Goal: Task Accomplishment & Management: Complete application form

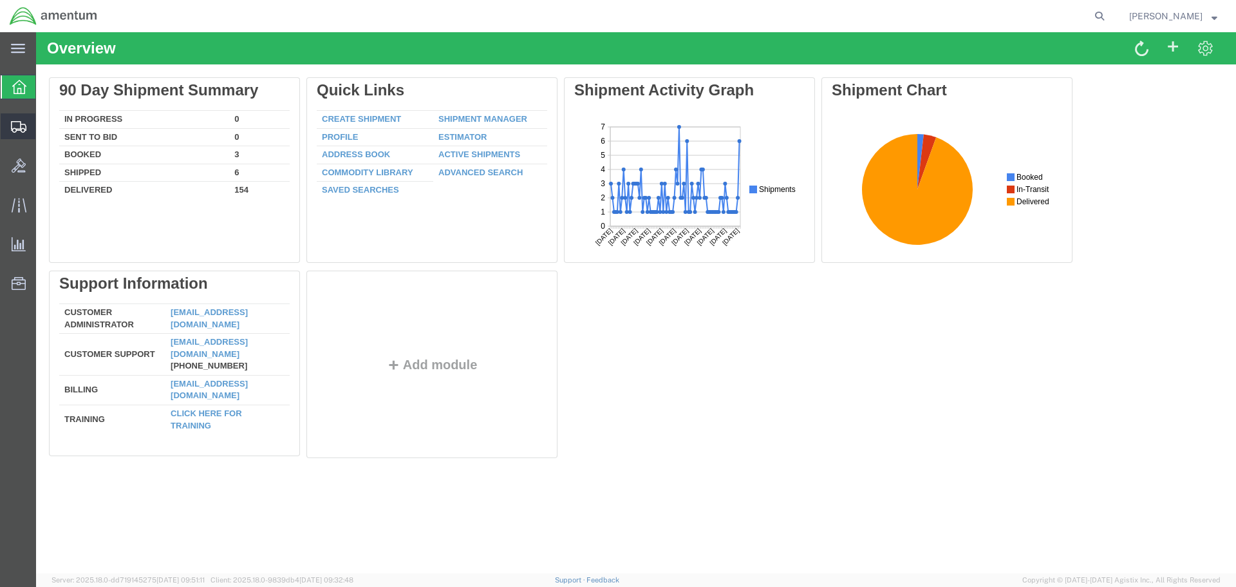
click at [0, 0] on span "Create Shipment" at bounding box center [0, 0] width 0 height 0
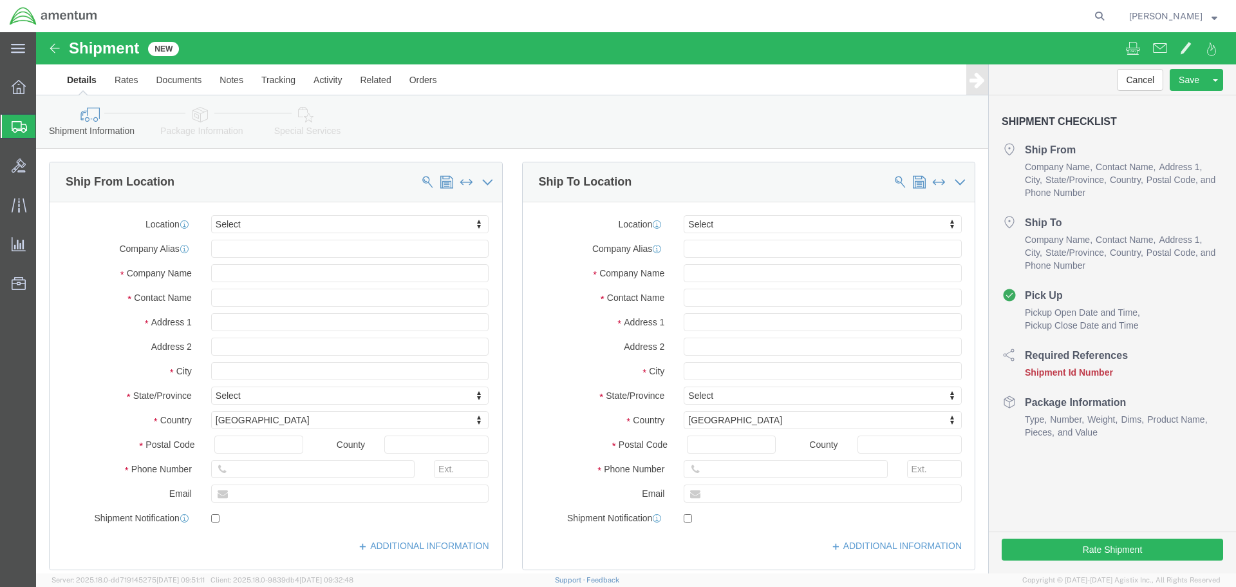
select select
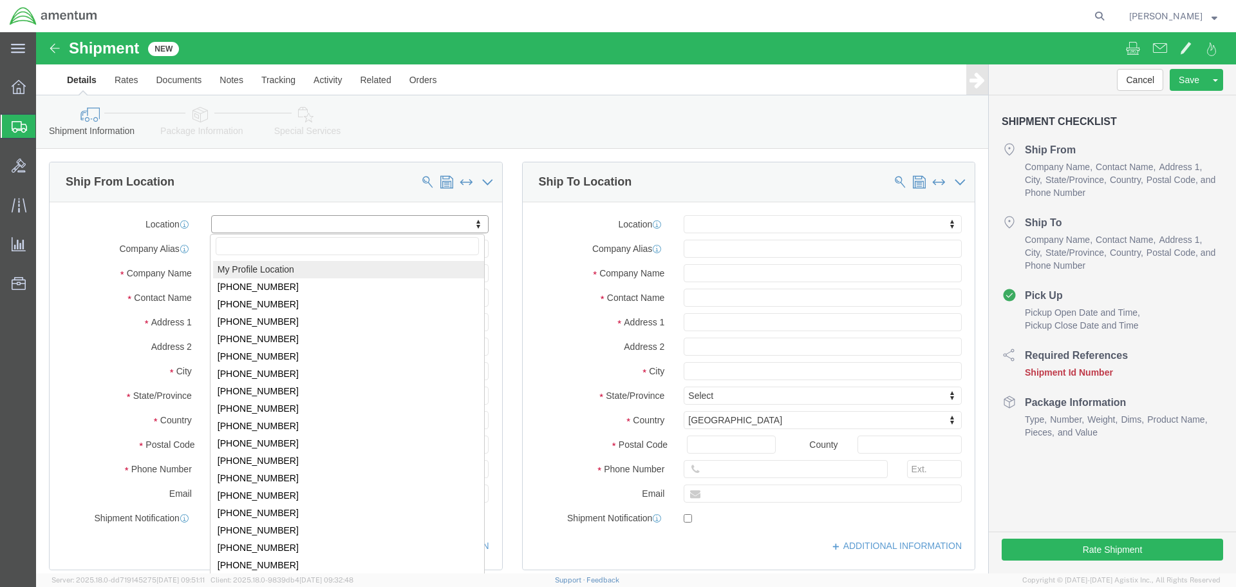
select select "MYPROFILE"
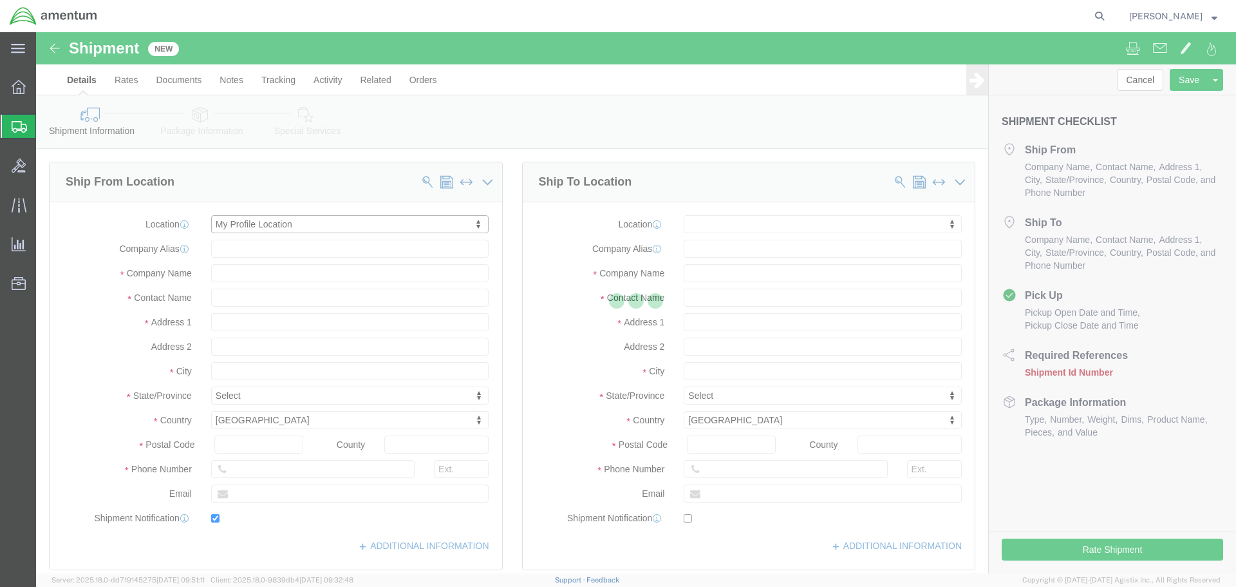
type input "Bldg. [STREET_ADDRESS][PERSON_NAME]"
type input "[GEOGRAPHIC_DATA]"
type input "92518"
type input "[PHONE_NUMBER]"
type input "7002"
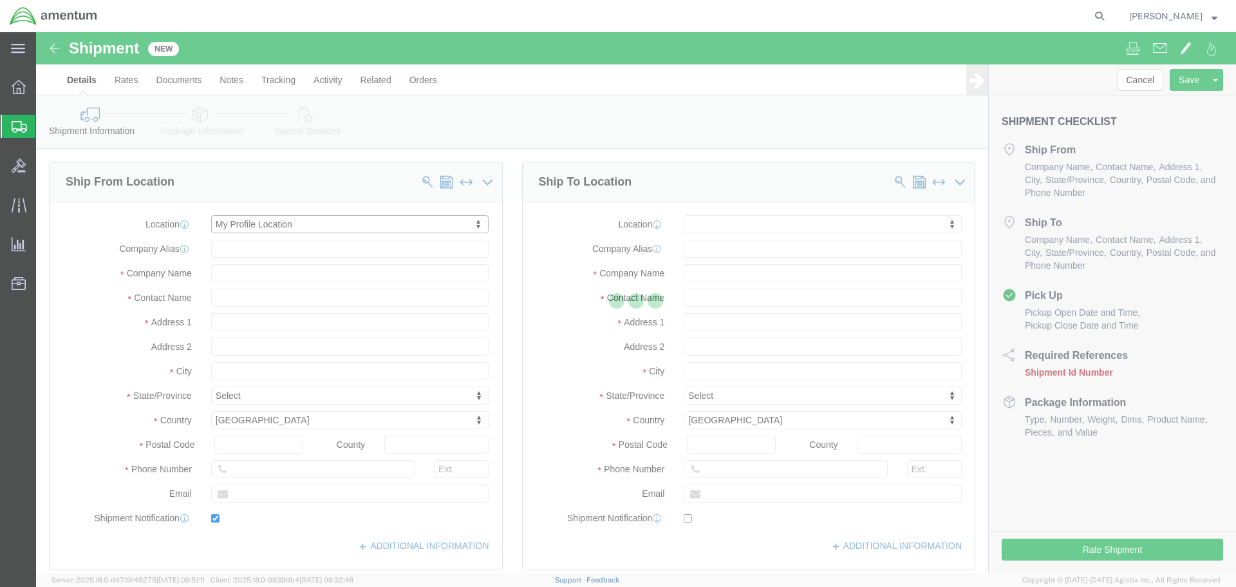
type input "[EMAIL_ADDRESS][PERSON_NAME][DOMAIN_NAME]"
checkbox input "true"
type input "Amentum Services, Inc."
type input "[PERSON_NAME]"
type input "[GEOGRAPHIC_DATA]"
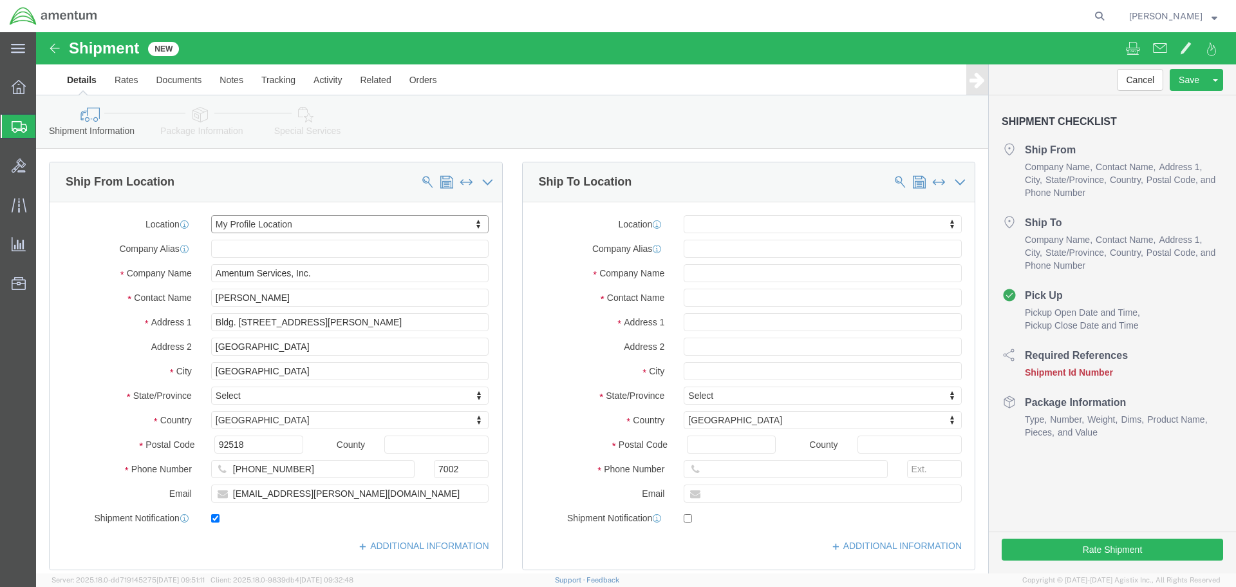
select select "CA"
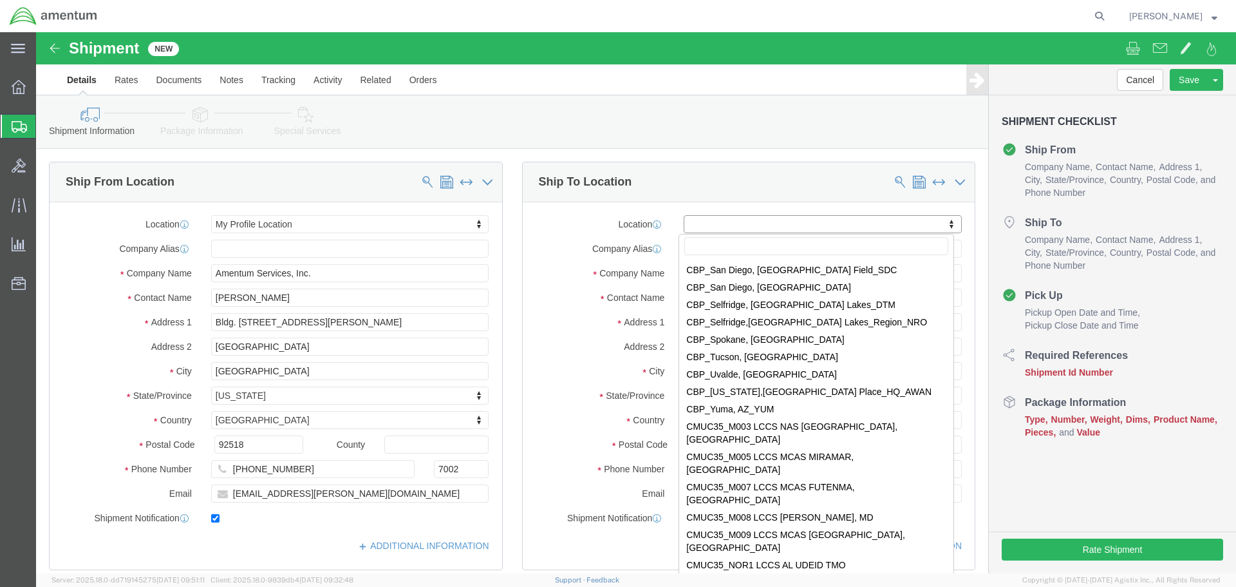
scroll to position [2897, 0]
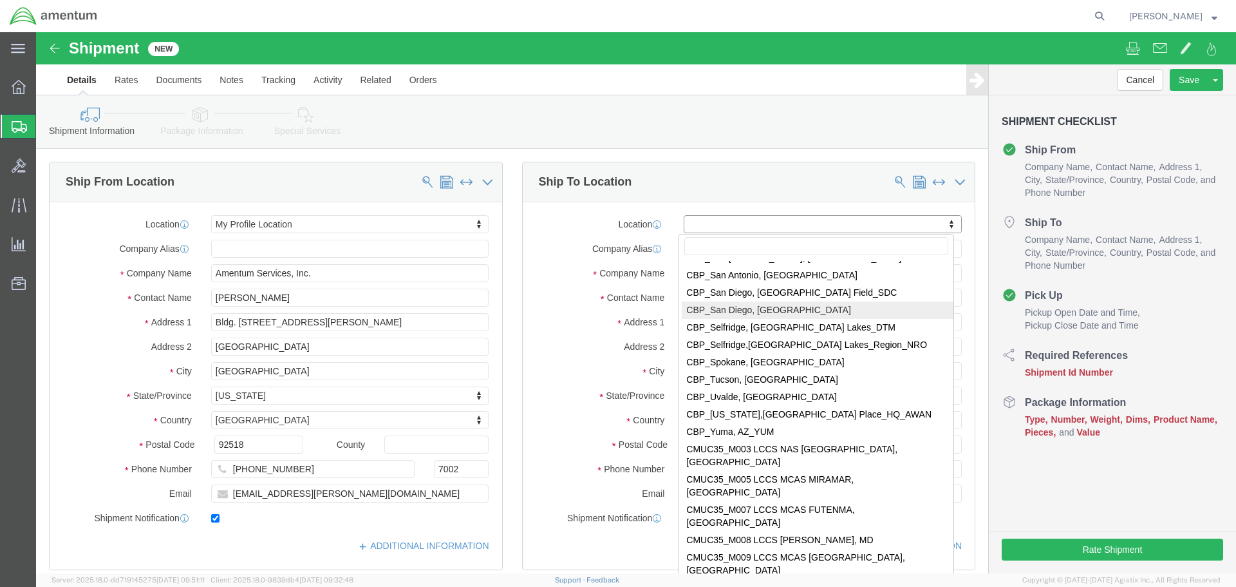
select select "49946"
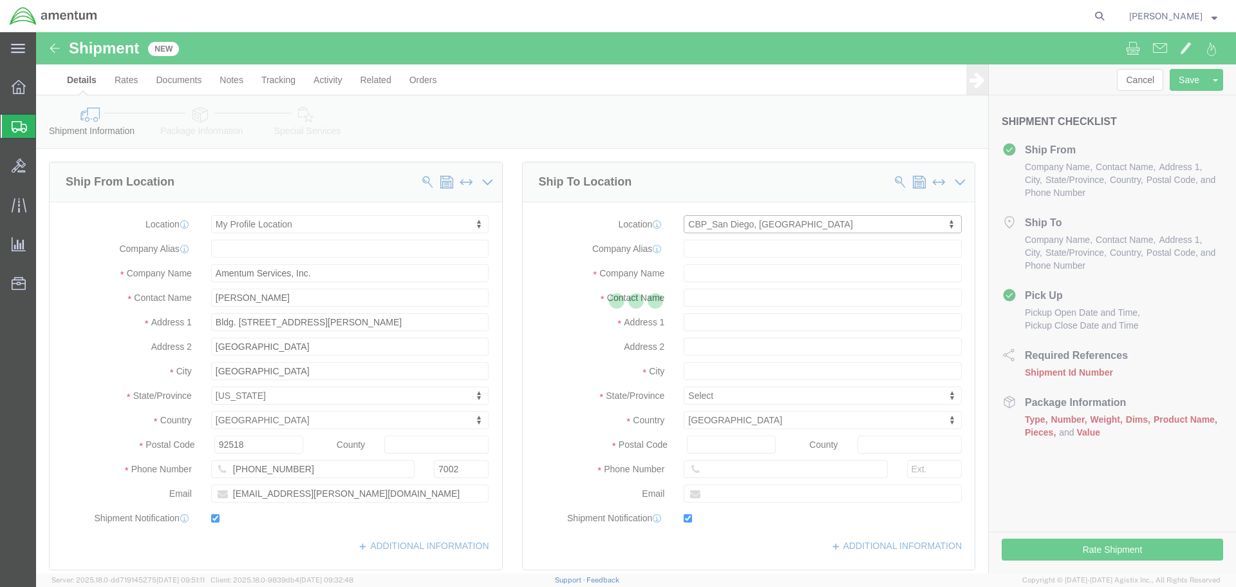
type input "Bldg 1480 [GEOGRAPHIC_DATA] [GEOGRAPHIC_DATA]"
type input "92135-7013"
type input "[PHONE_NUMBER]"
type input "3017"
type input "[PERSON_NAME][EMAIL_ADDRESS][PERSON_NAME][DOMAIN_NAME]"
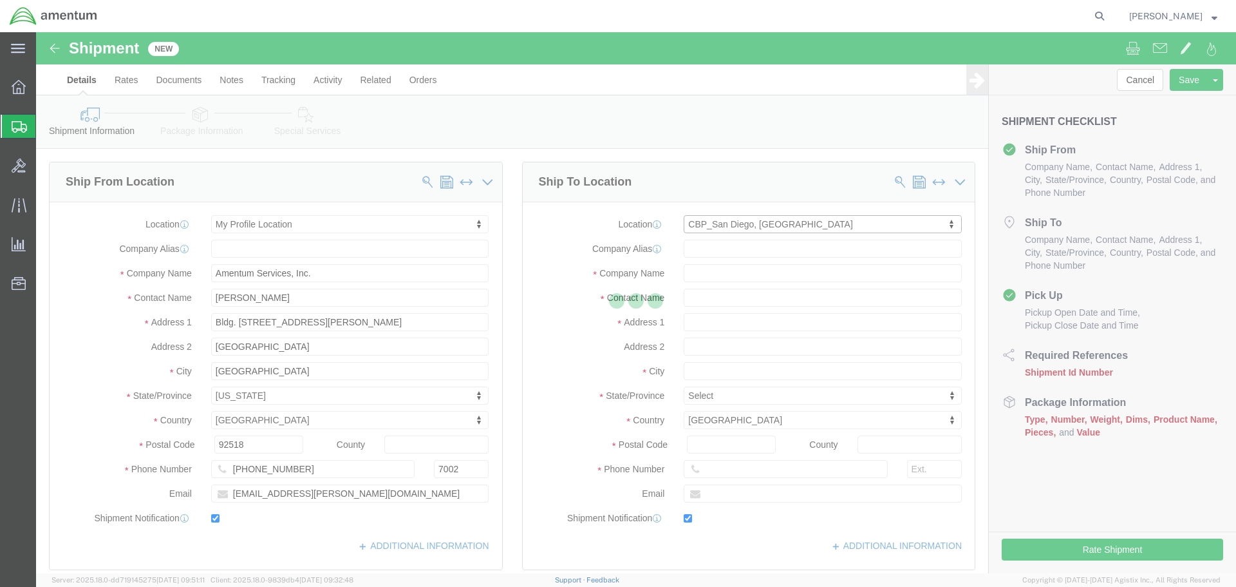
checkbox input "true"
type input "Amentum Services, Inc"
type input "[PERSON_NAME]"
type input "[GEOGRAPHIC_DATA]"
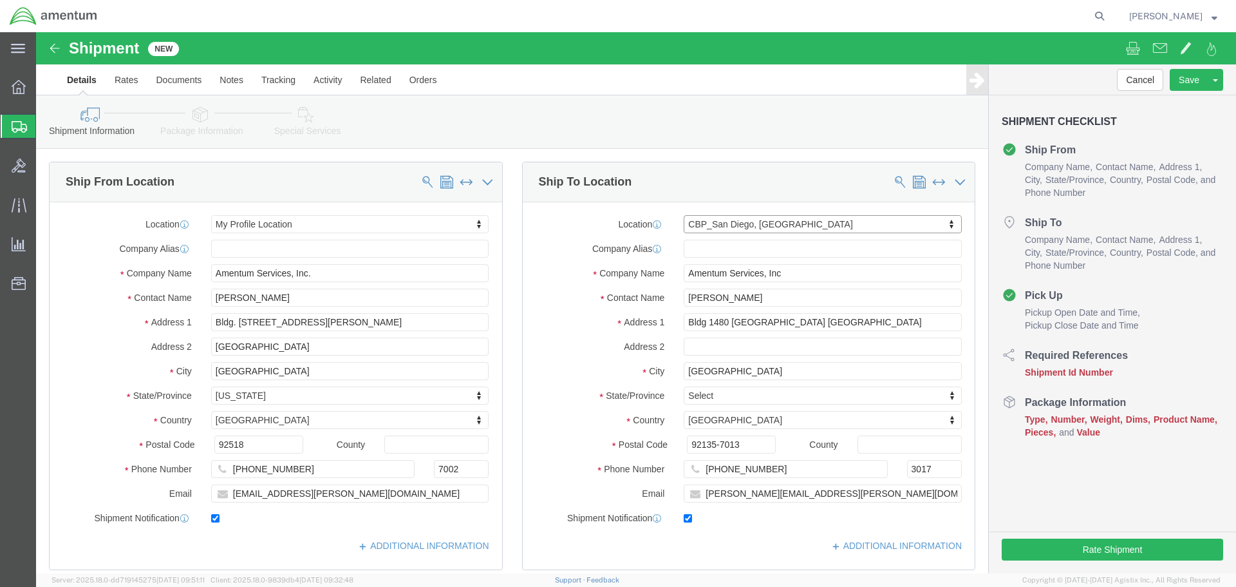
select select "CA"
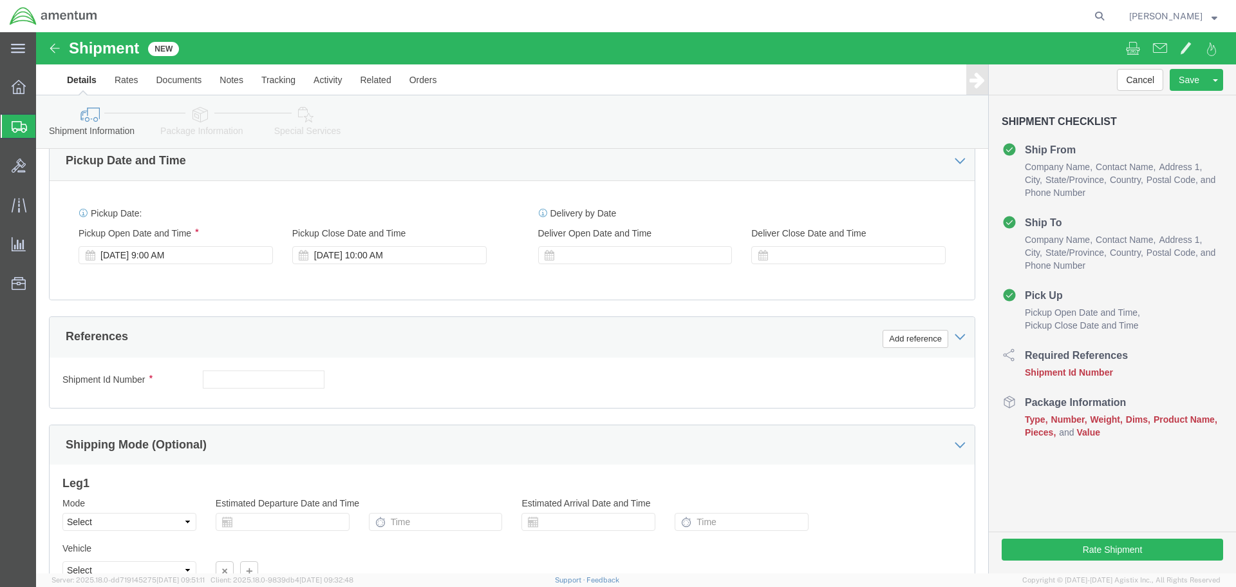
scroll to position [451, 0]
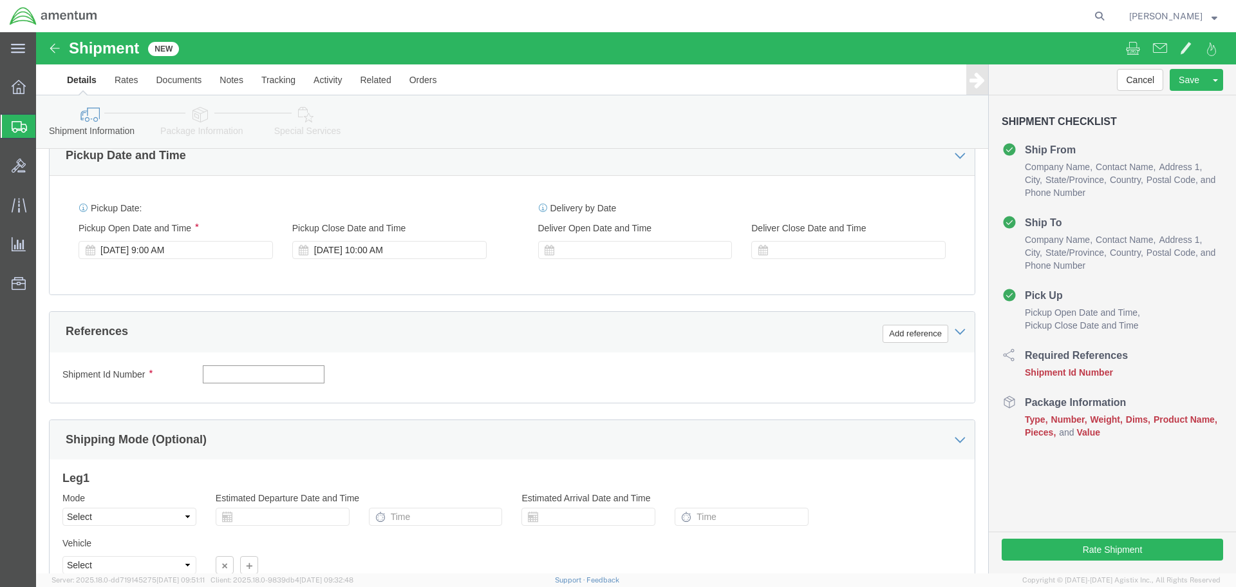
click input "text"
type input "1"
click button "Add reference"
click select "Select Account Type Activity ID Airline Appointment Number ASN Batch Request # …"
select select "DEPT"
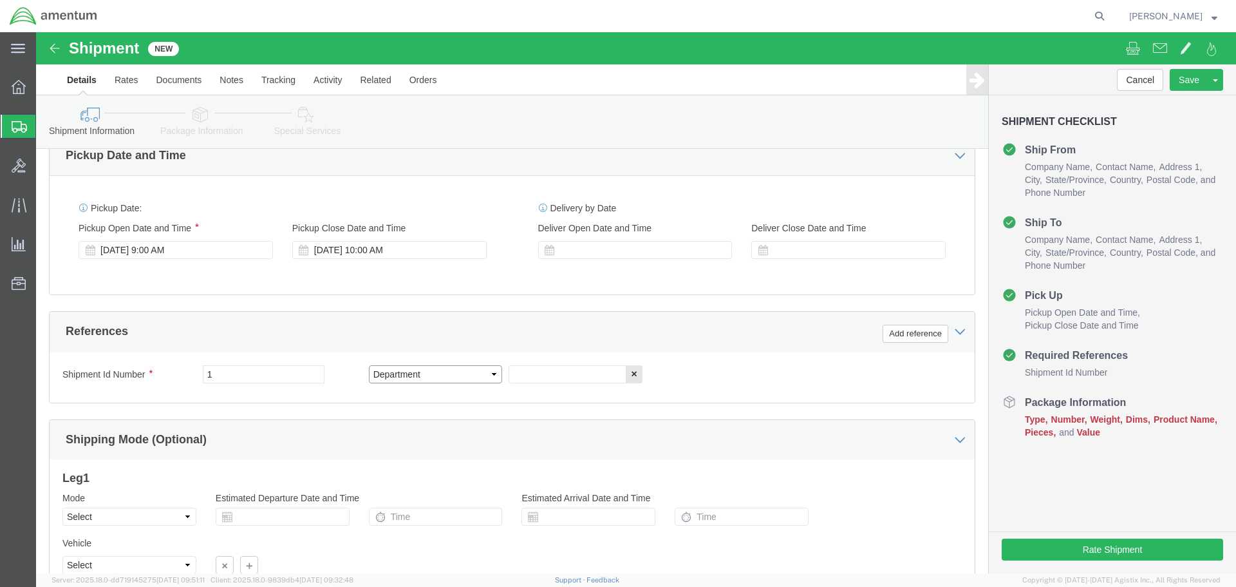
click select "Select Account Type Activity ID Airline Appointment Number ASN Batch Request # …"
click input "text"
type input "CBP"
click button "Add reference"
click select "Select Account Type Activity ID Airline Appointment Number ASN Batch Request # …"
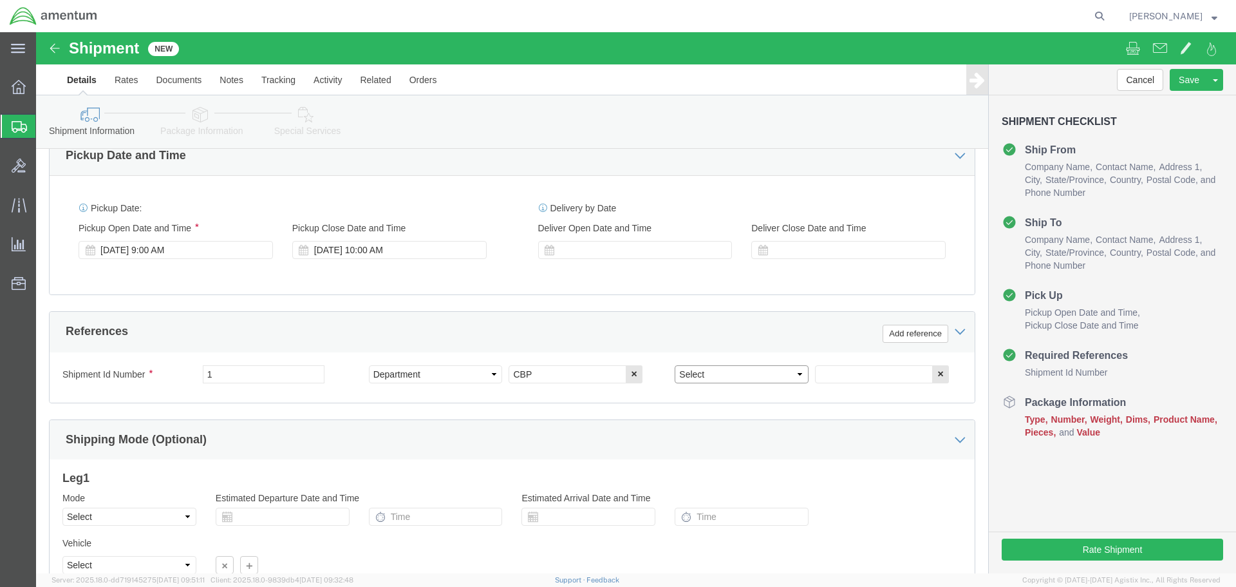
select select "PROJNUM"
click select "Select Account Type Activity ID Airline Appointment Number ASN Batch Request # …"
click input "text"
type input "6118.03.03.2219.000.WRS.0000"
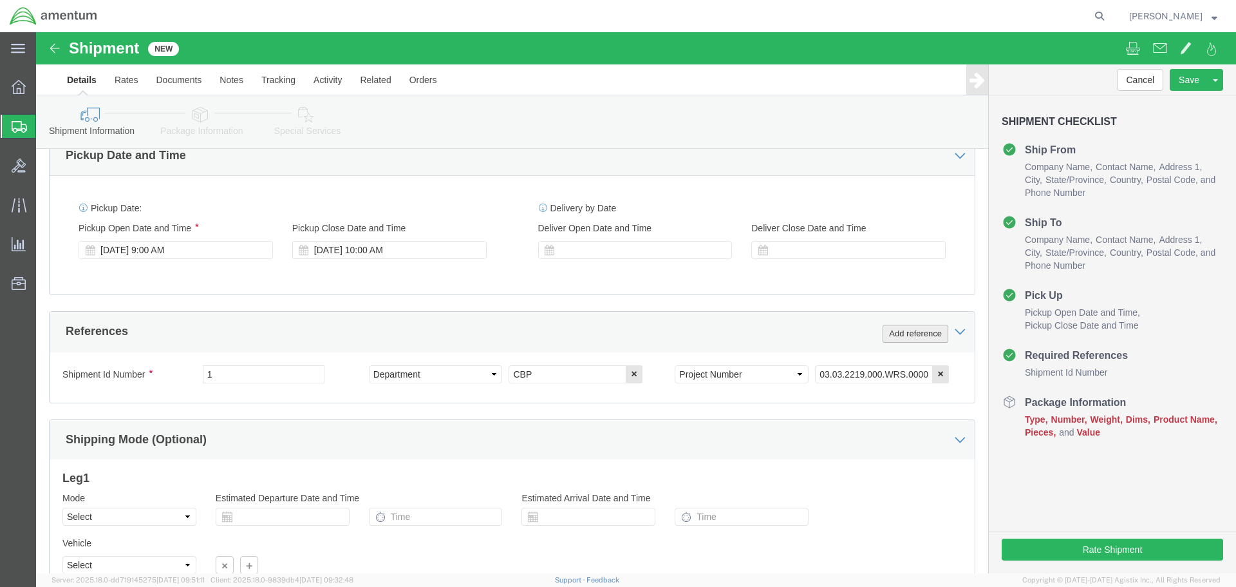
click button "Add reference"
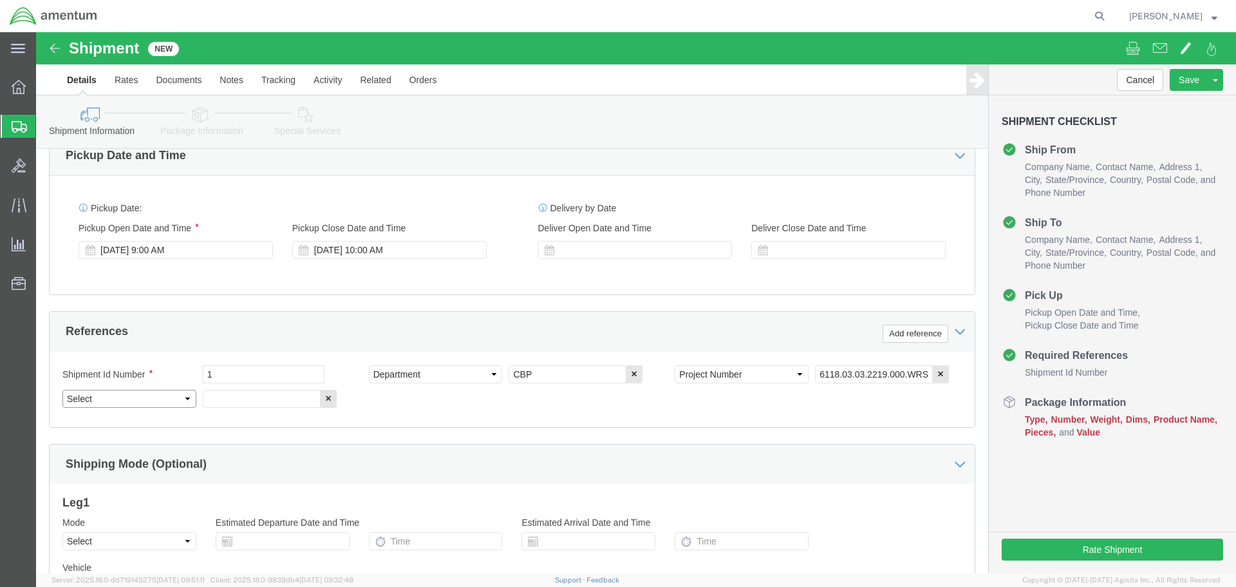
click select "Select Account Type Activity ID Airline Appointment Number ASN Batch Request # …"
select select "CUSTREF"
click select "Select Account Type Activity ID Airline Appointment Number ASN Batch Request # …"
click input "text"
drag, startPoint x: 234, startPoint y: 372, endPoint x: 152, endPoint y: 381, distance: 82.9
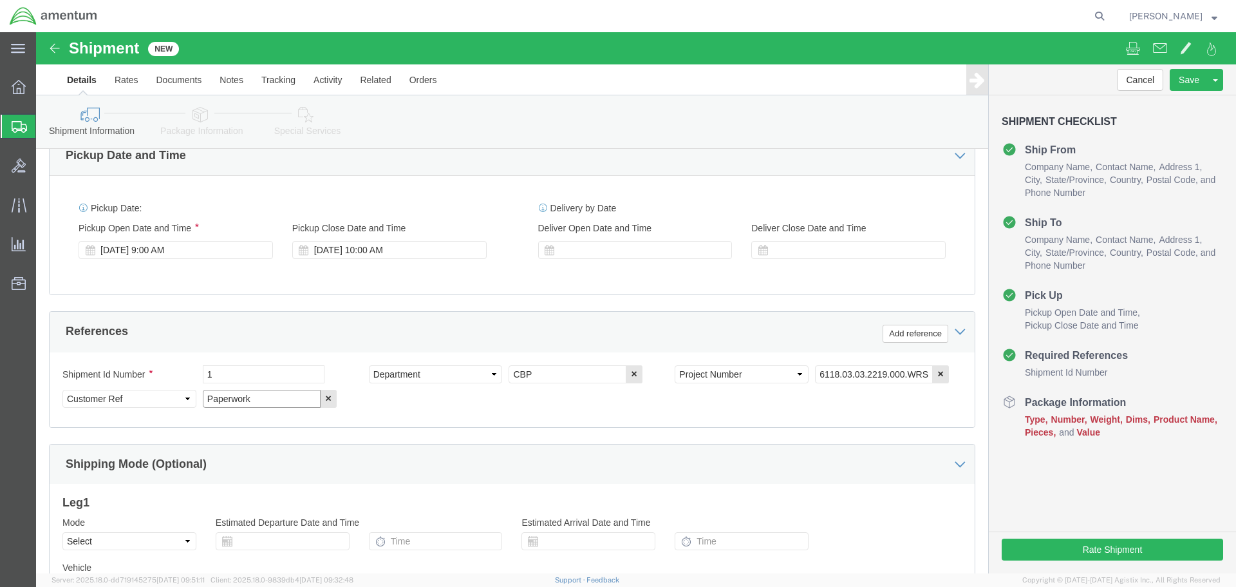
click div "Select Account Type Activity ID Airline Appointment Number ASN Batch Request # …"
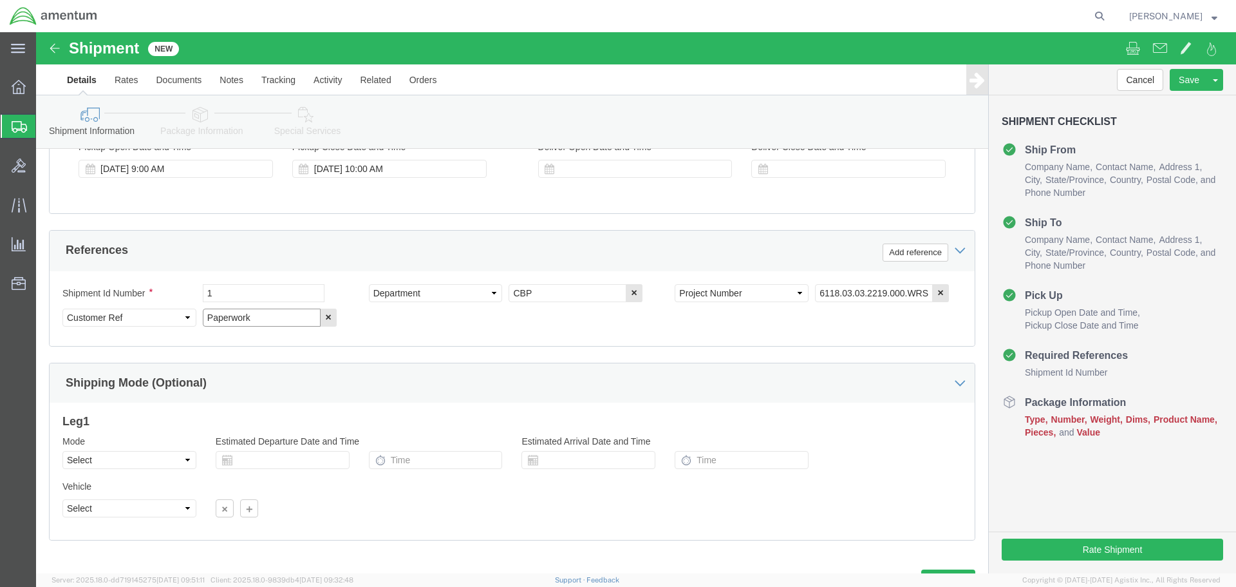
scroll to position [579, 0]
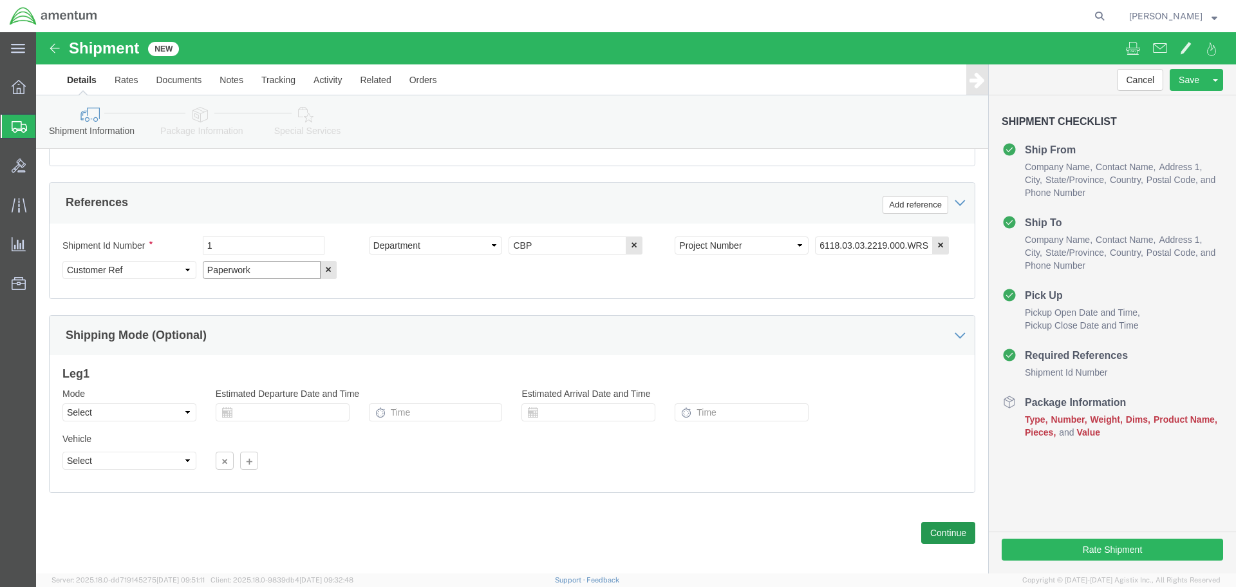
type input "Paperwork"
click button "Continue"
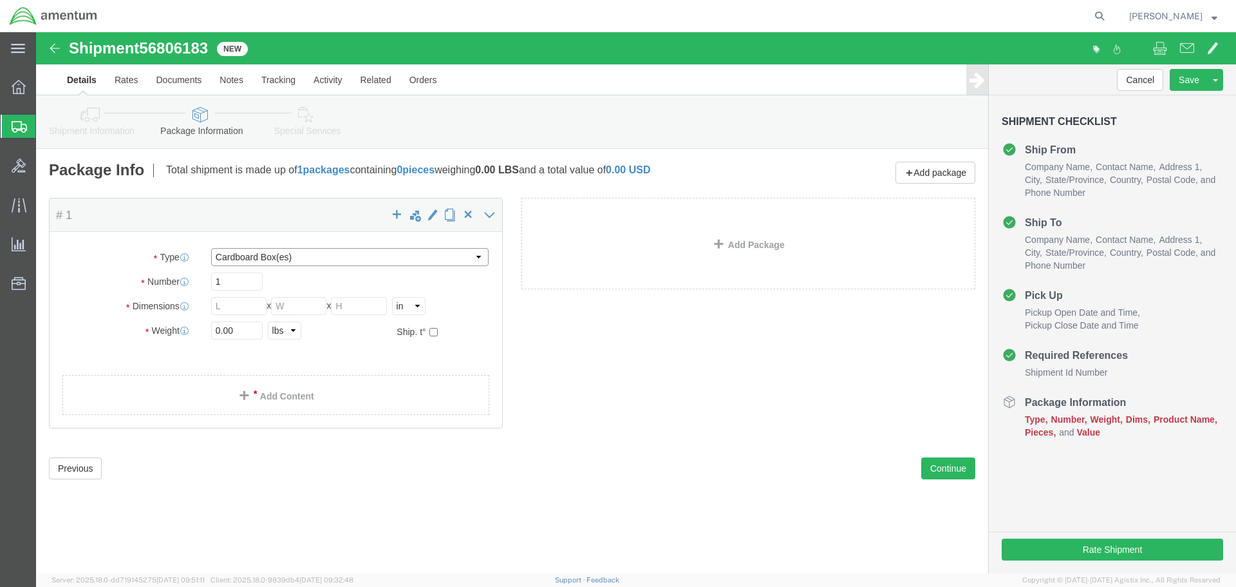
click select "Select BCK Boxes Bale(s) Basket(s) Bolt(s) Bottle(s) Buckets Bulk Bundle(s) Can…"
select select "ENV"
click select "Select BCK Boxes Bale(s) Basket(s) Bolt(s) Bottle(s) Buckets Bulk Bundle(s) Can…"
type input "9.50"
type input "12.50"
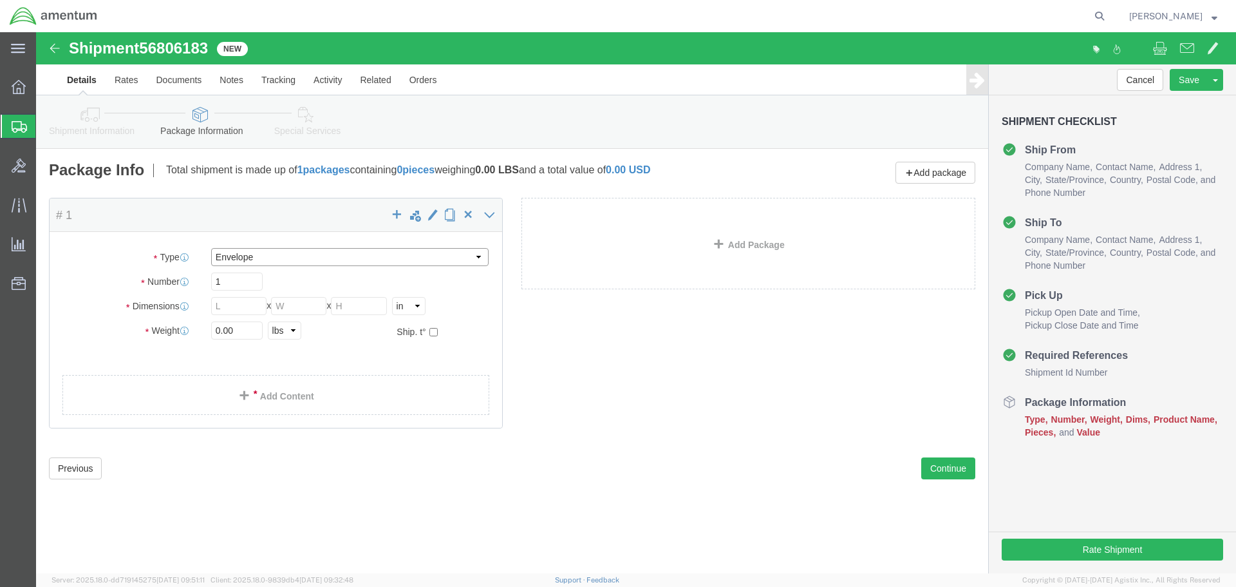
type input "0.25"
type input "1"
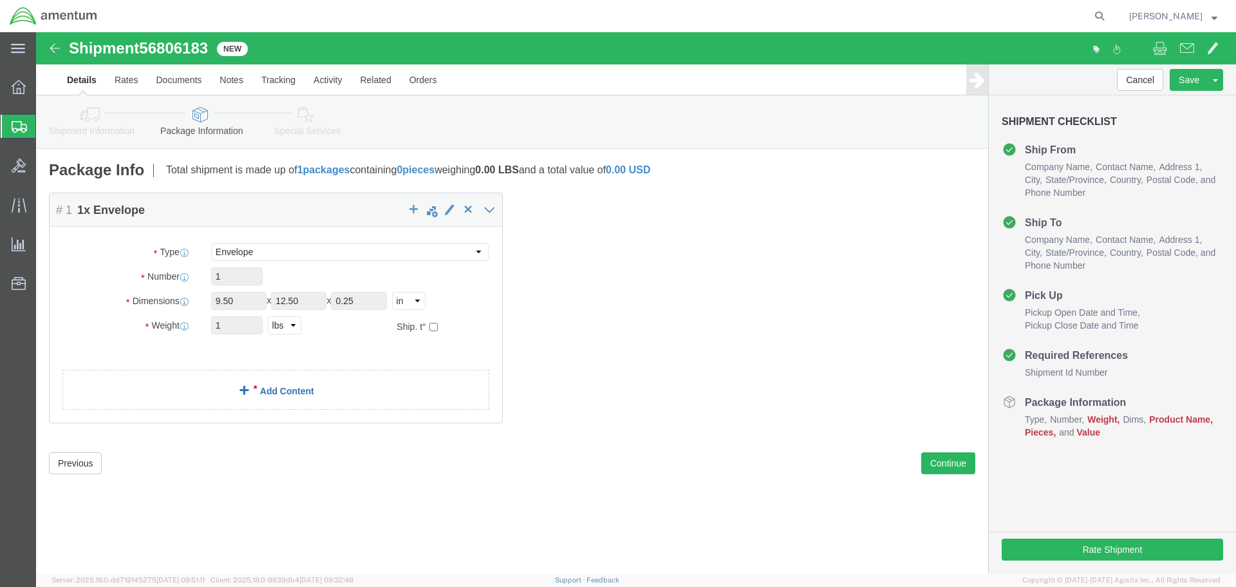
click link "Add Content"
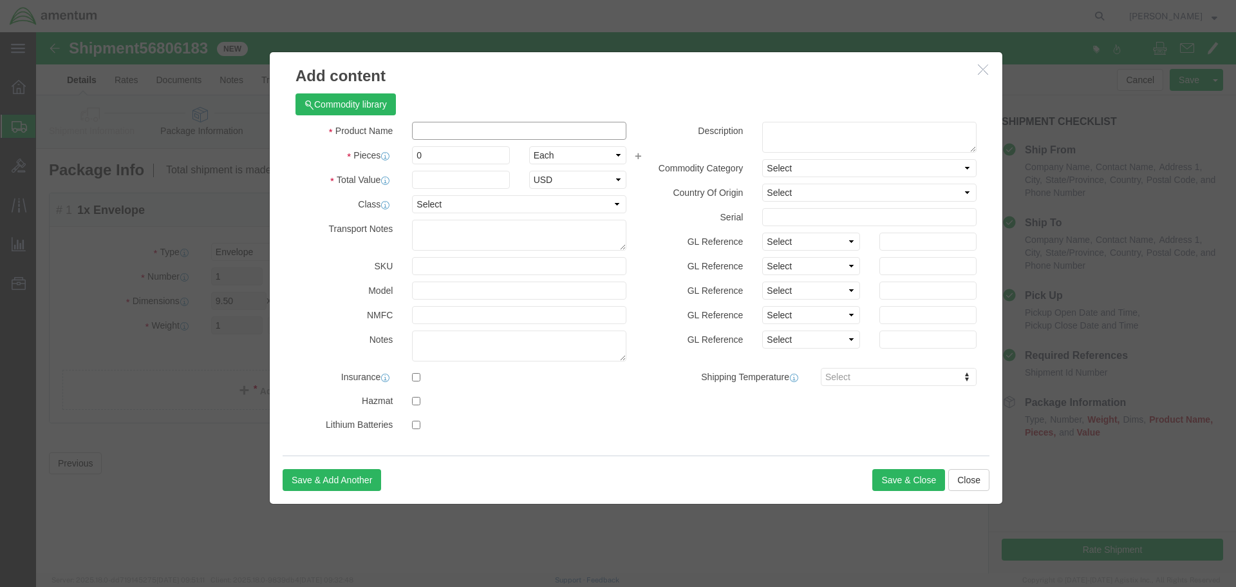
click input "text"
paste input "Paperwork"
type input "Paperwork"
click input "0"
type input "1"
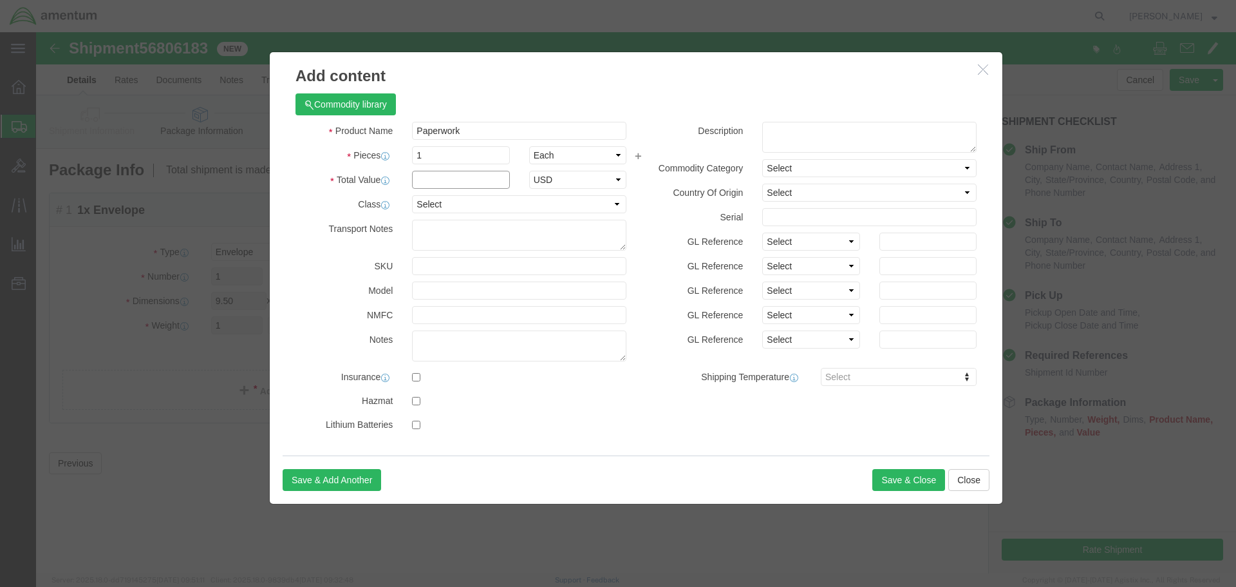
click input "text"
type input "1"
click button "Save & Close"
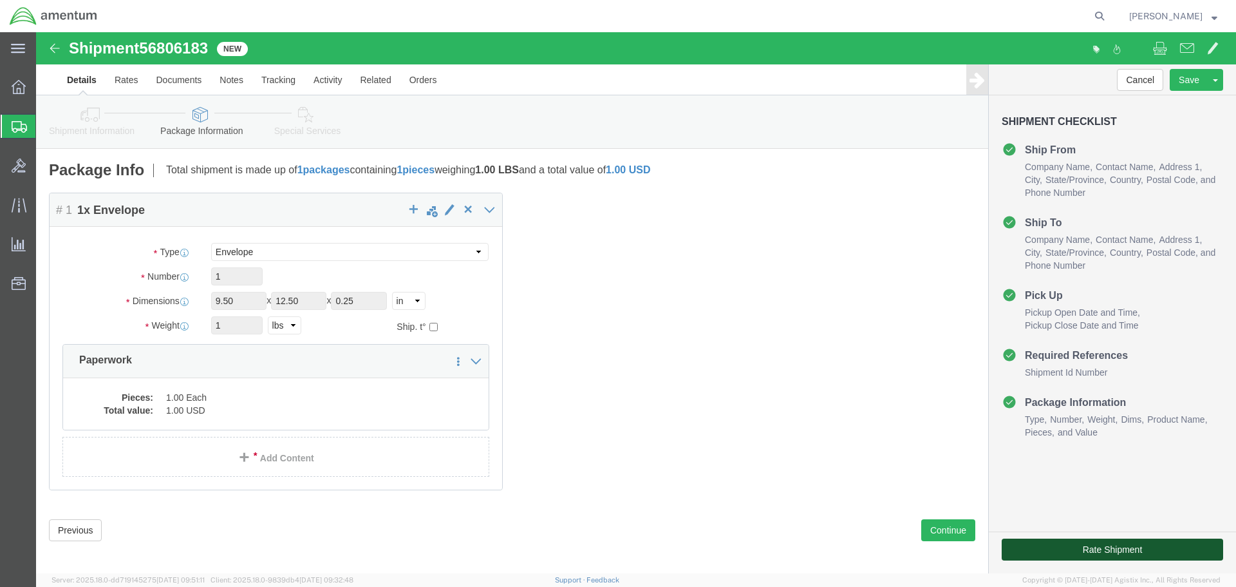
click button "Rate Shipment"
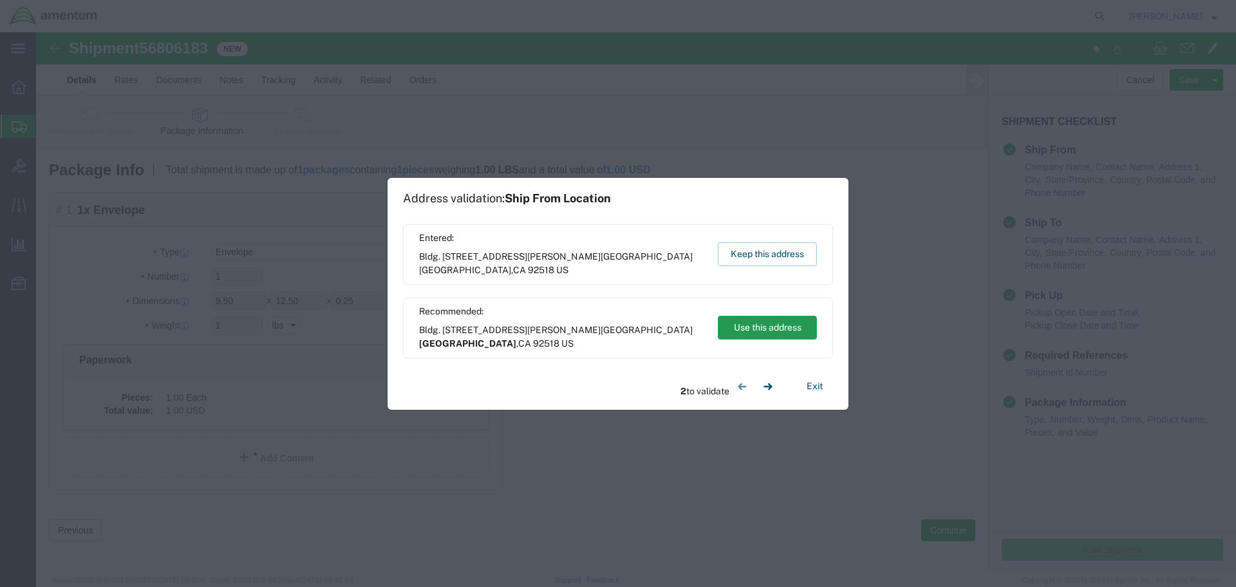
click at [775, 327] on button "Use this address" at bounding box center [767, 327] width 99 height 24
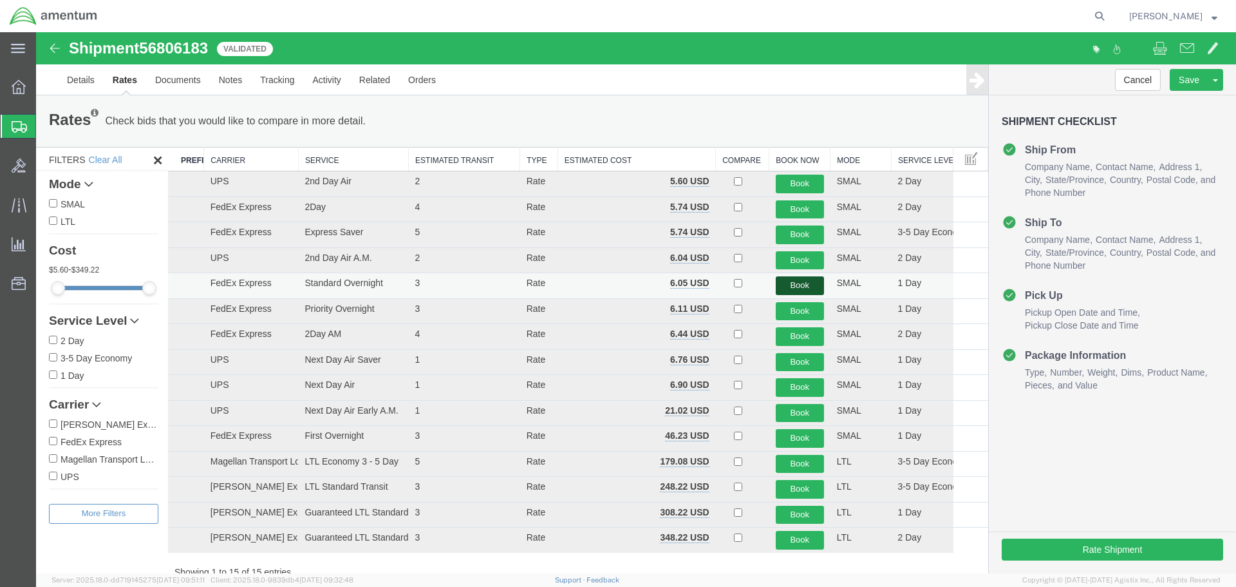
click at [807, 288] on button "Book" at bounding box center [800, 285] width 48 height 19
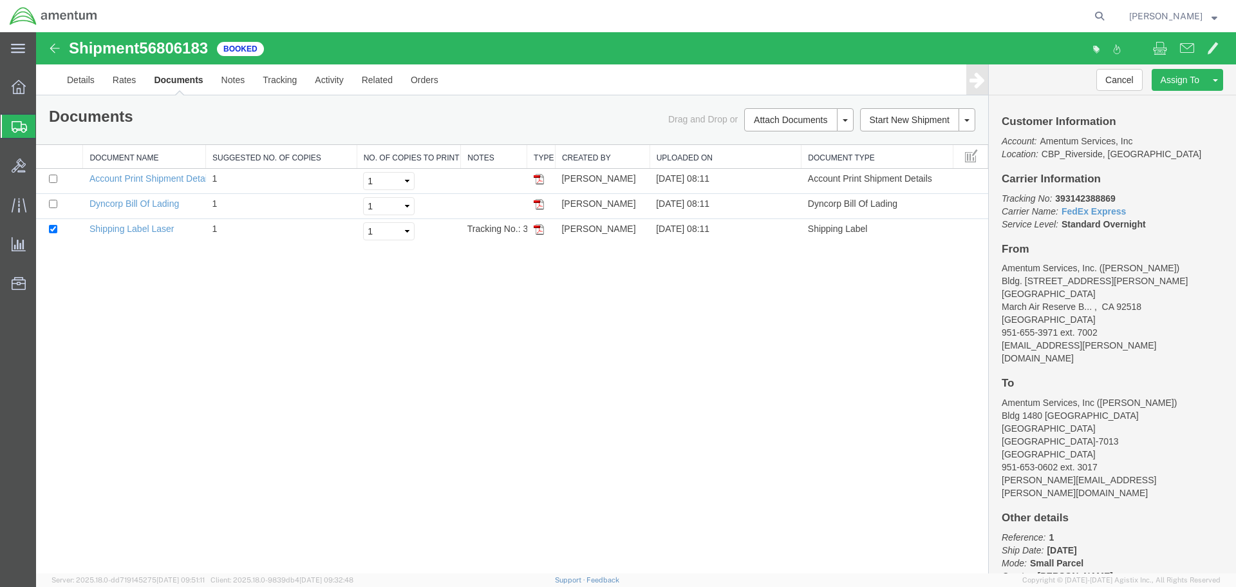
drag, startPoint x: 537, startPoint y: 226, endPoint x: 566, endPoint y: 301, distance: 80.1
click at [537, 226] on img at bounding box center [539, 229] width 10 height 10
click at [1211, 16] on span "[PERSON_NAME]" at bounding box center [1173, 16] width 88 height 14
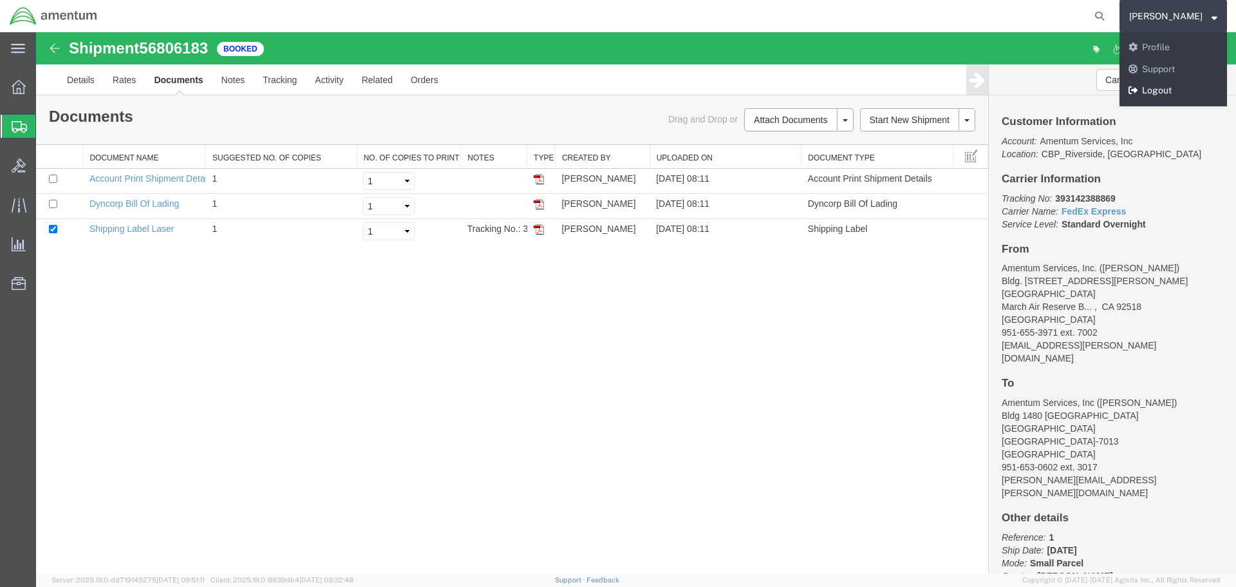
click at [1180, 91] on link "Logout" at bounding box center [1174, 91] width 108 height 22
